Goal: Find specific page/section: Find specific page/section

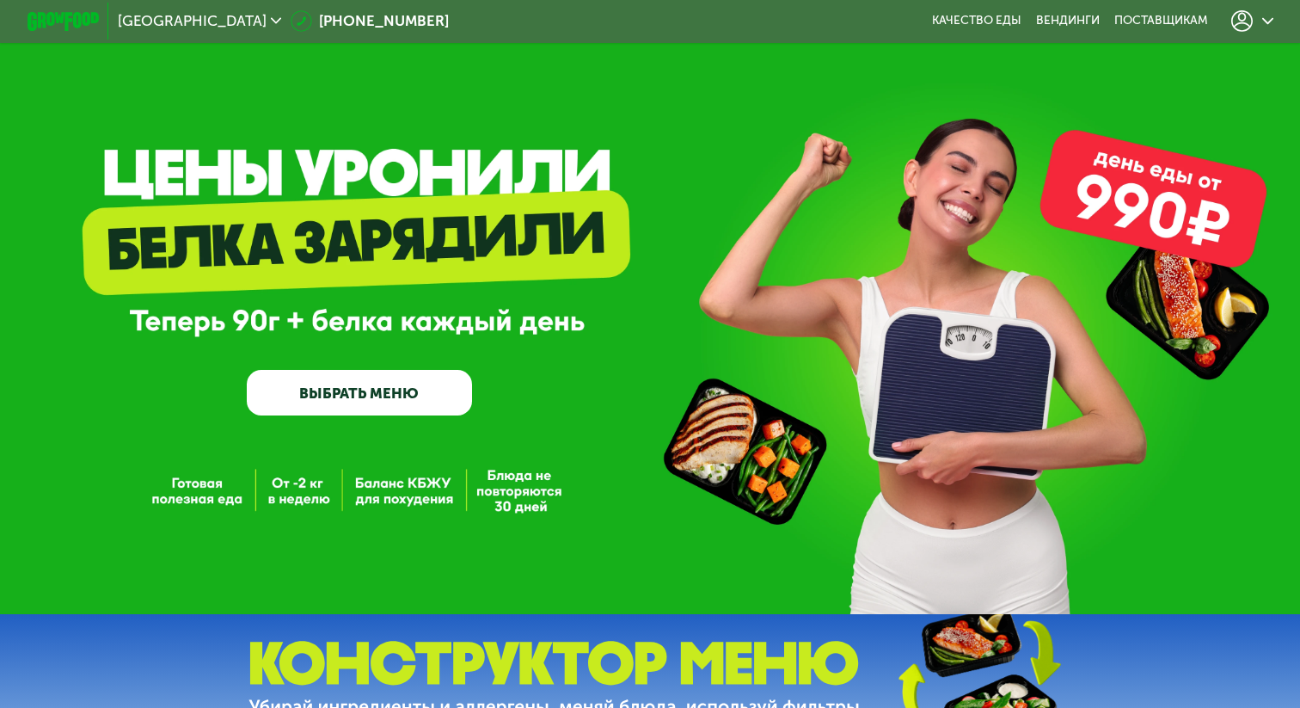
click at [1270, 17] on icon at bounding box center [1268, 20] width 11 height 11
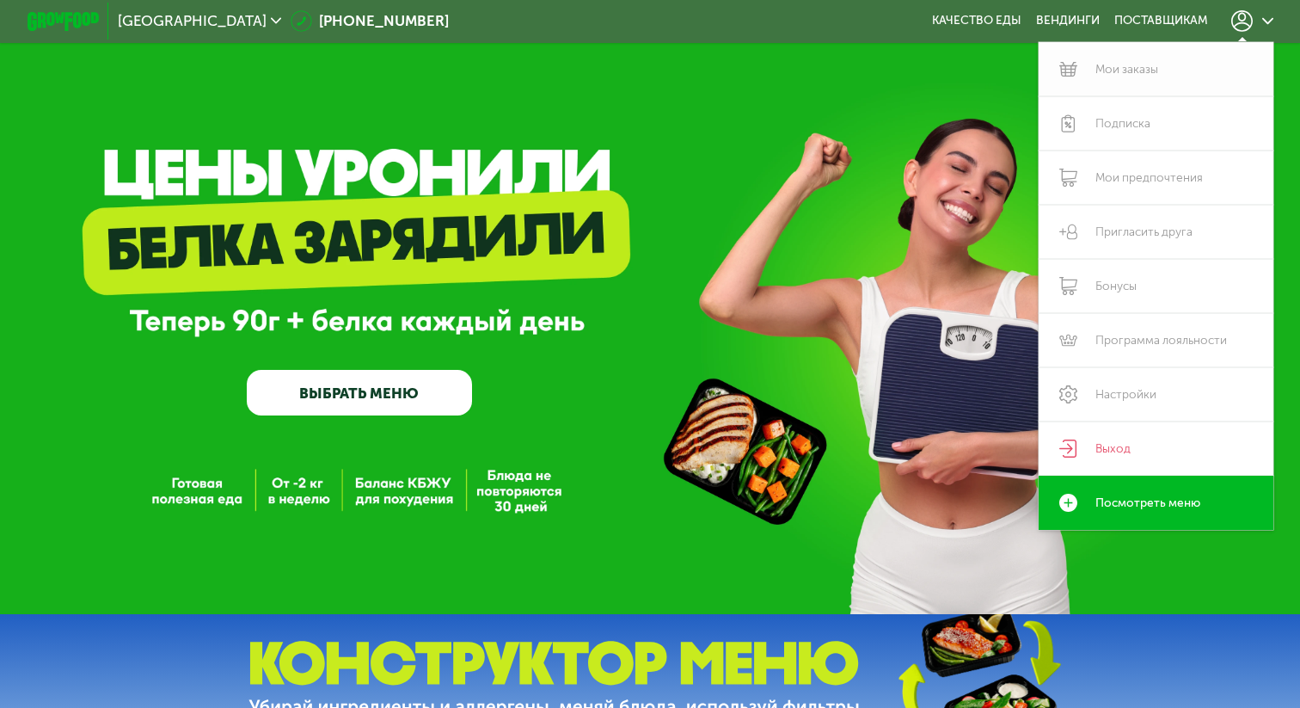
click at [1151, 72] on link "Мои заказы" at bounding box center [1156, 69] width 235 height 54
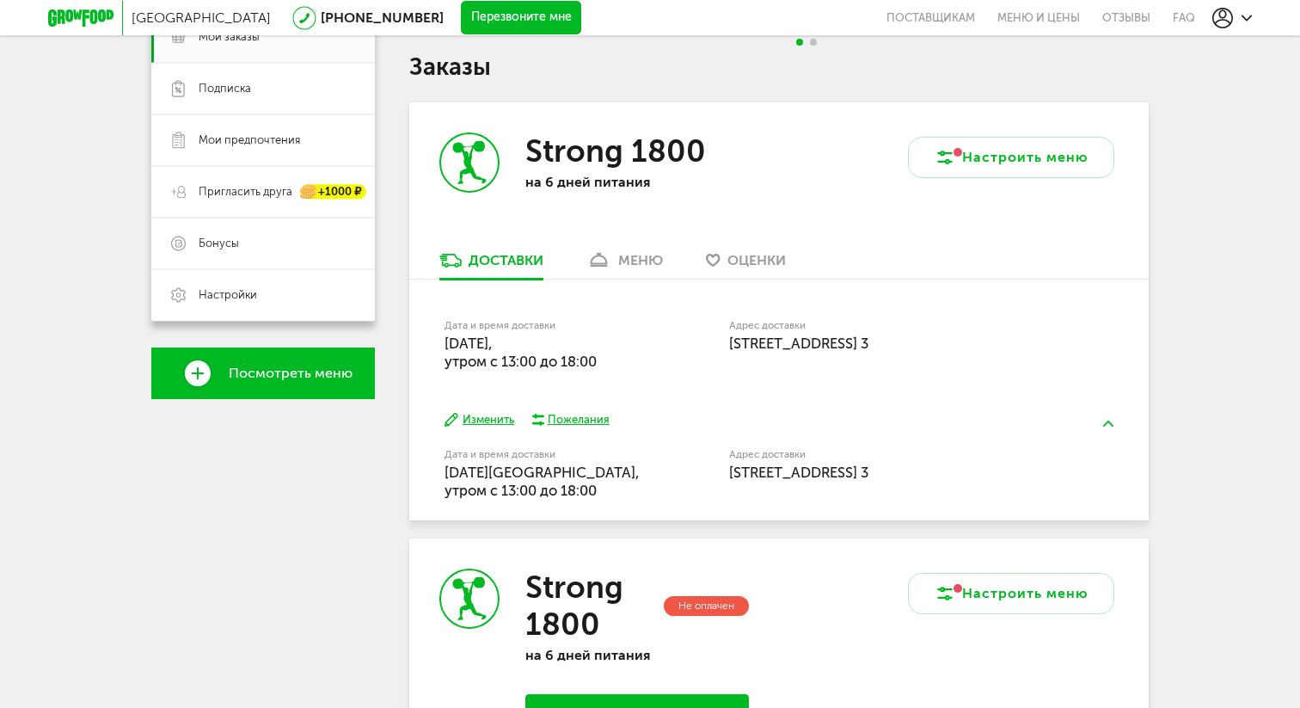
scroll to position [298, 0]
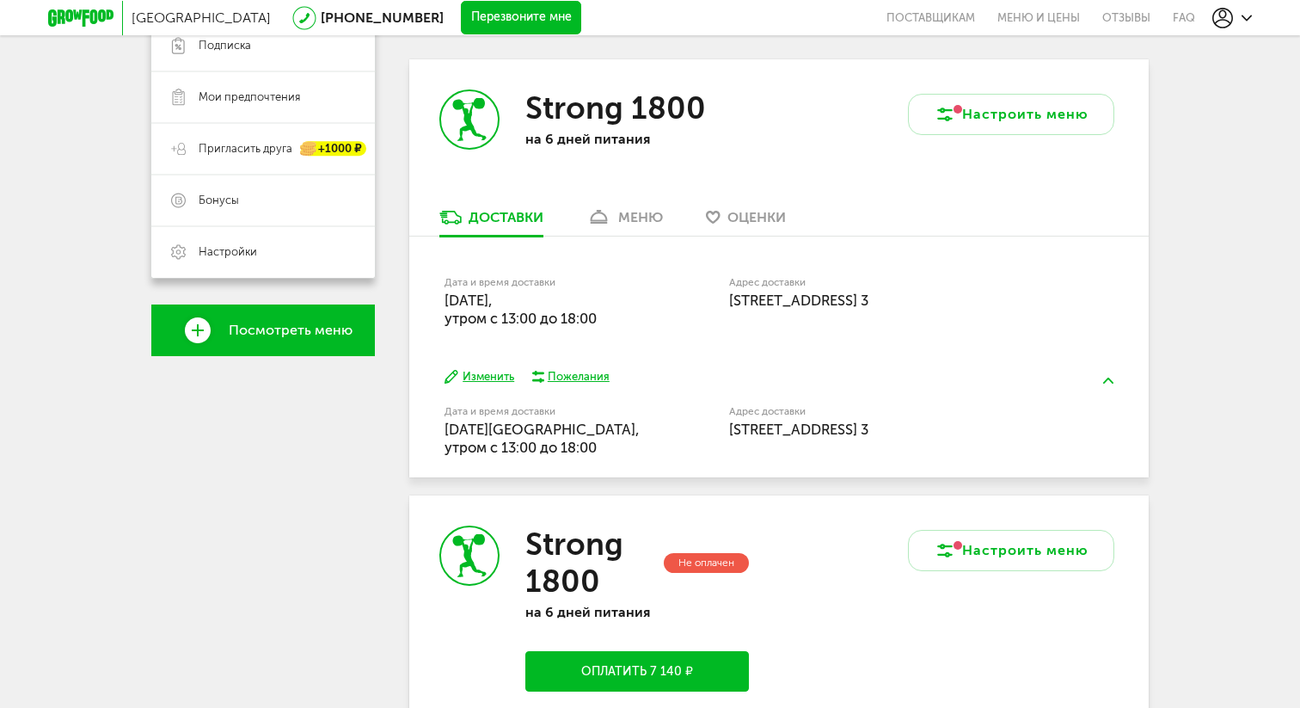
click at [648, 224] on div "меню" at bounding box center [640, 217] width 45 height 16
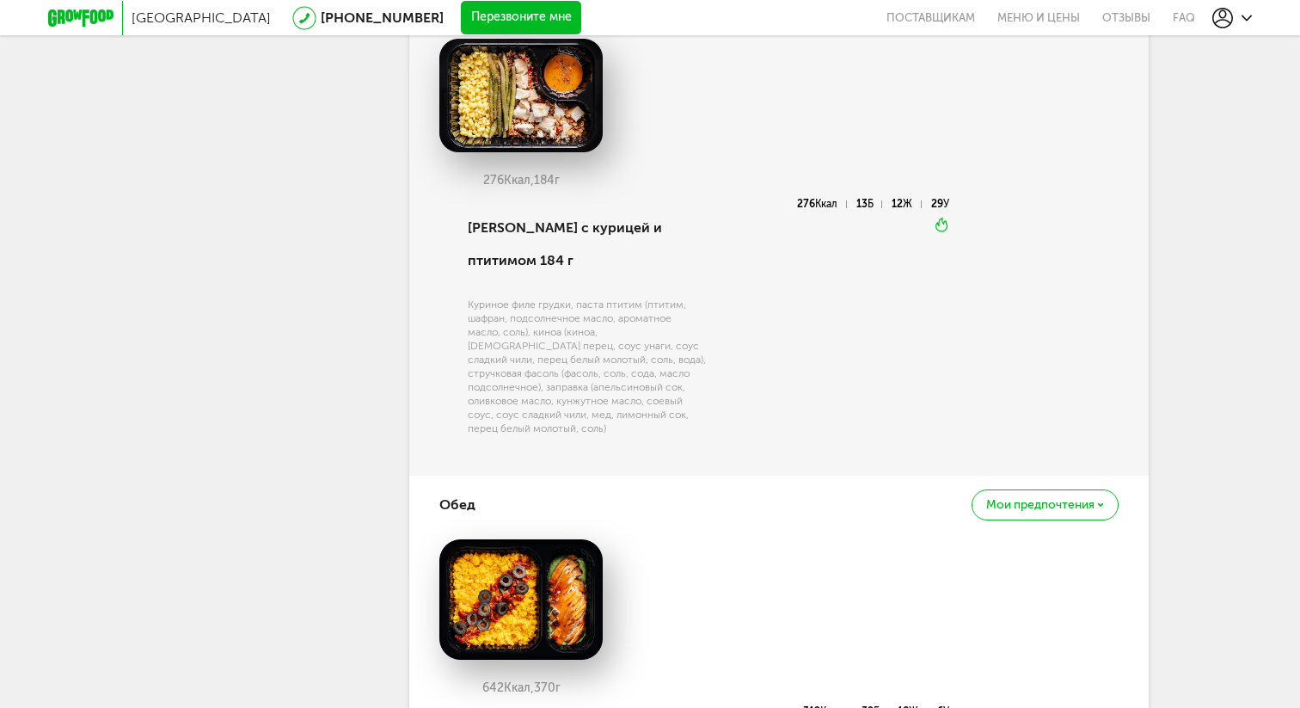
scroll to position [1251, 0]
